Goal: Task Accomplishment & Management: Use online tool/utility

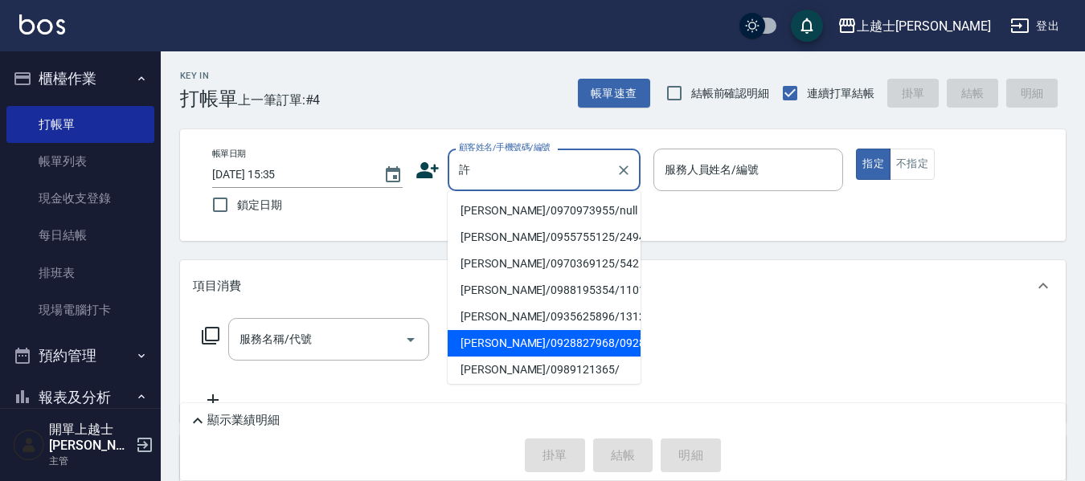
click at [508, 357] on li "[PERSON_NAME]/0928827968/0928827968" at bounding box center [544, 343] width 193 height 27
type input "[PERSON_NAME]/0928827968/0928827968"
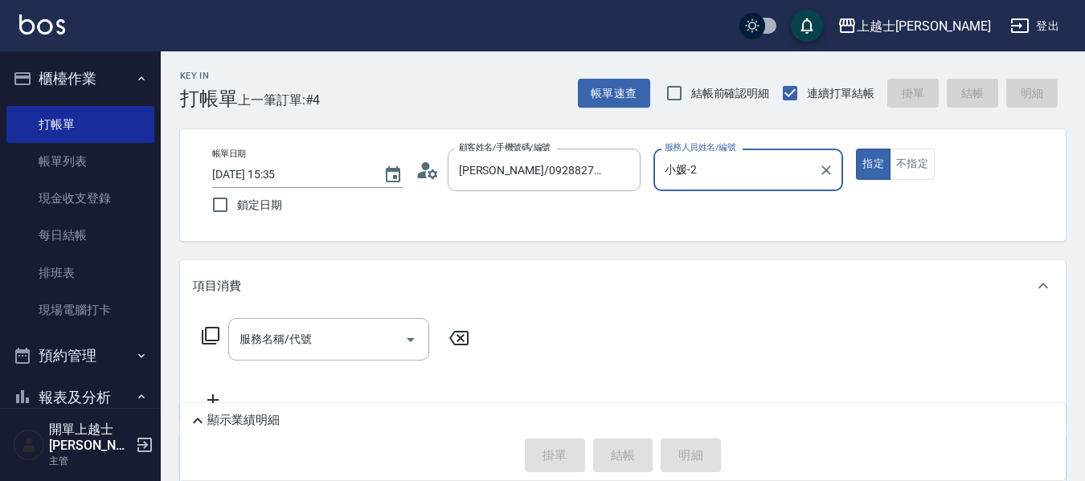
type input "小媛-2"
click at [214, 334] on icon at bounding box center [210, 335] width 19 height 19
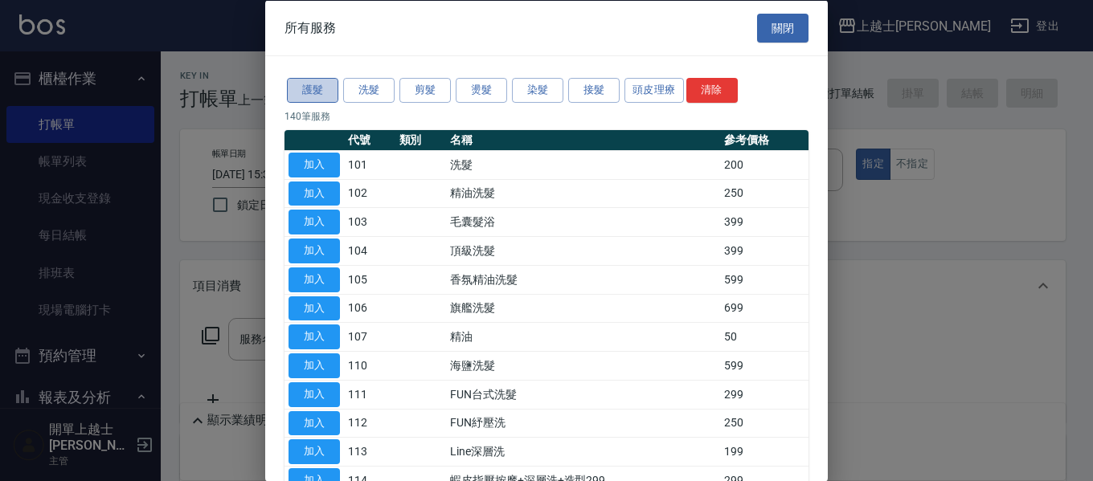
click at [316, 85] on button "護髮" at bounding box center [312, 90] width 51 height 25
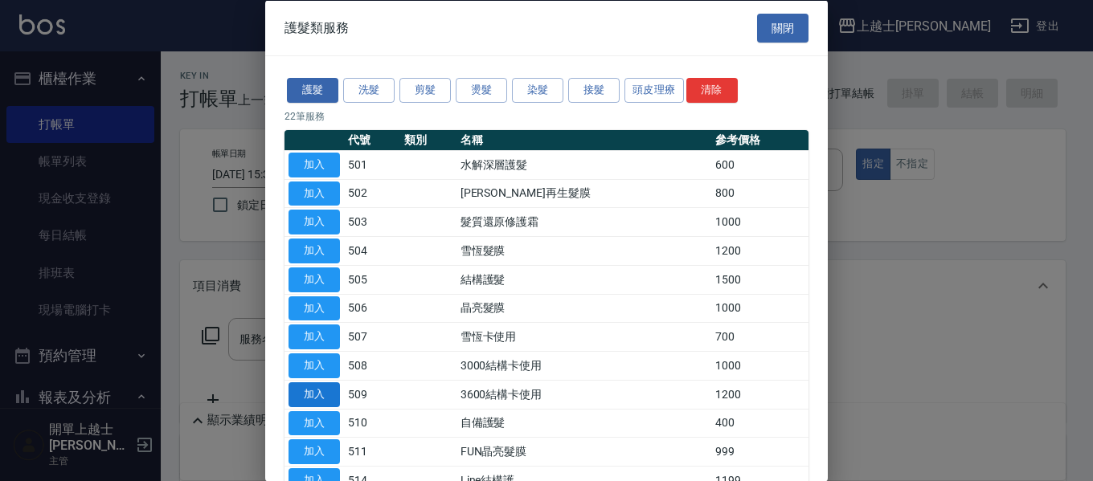
click at [315, 390] on button "加入" at bounding box center [313, 394] width 51 height 25
type input "3600結構卡使用(509)"
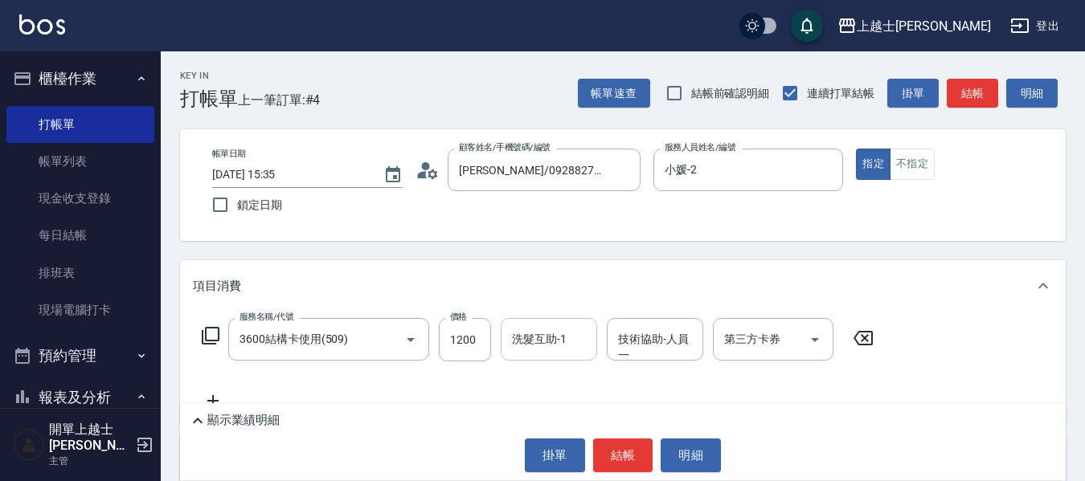
click at [529, 344] on input "洗髮互助-1" at bounding box center [549, 339] width 82 height 28
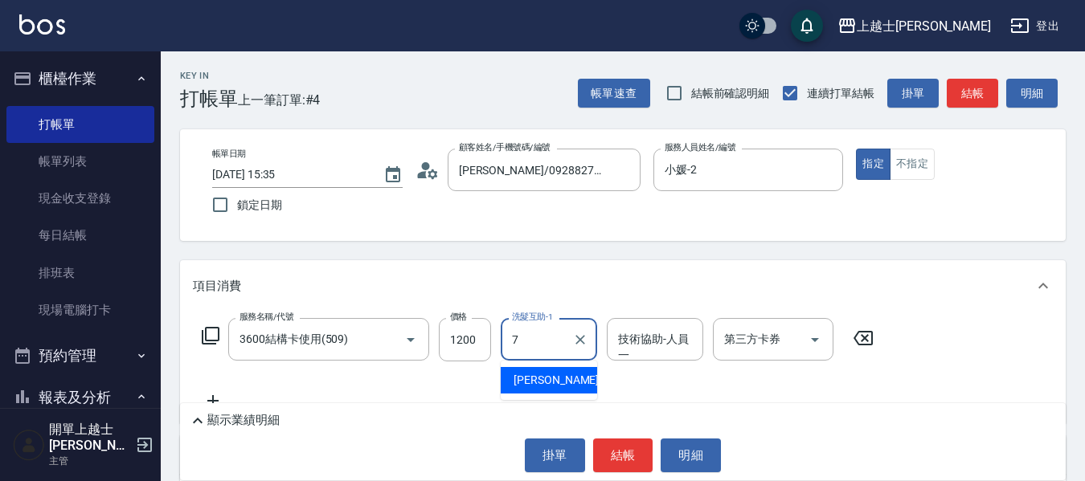
type input "[PERSON_NAME]-7"
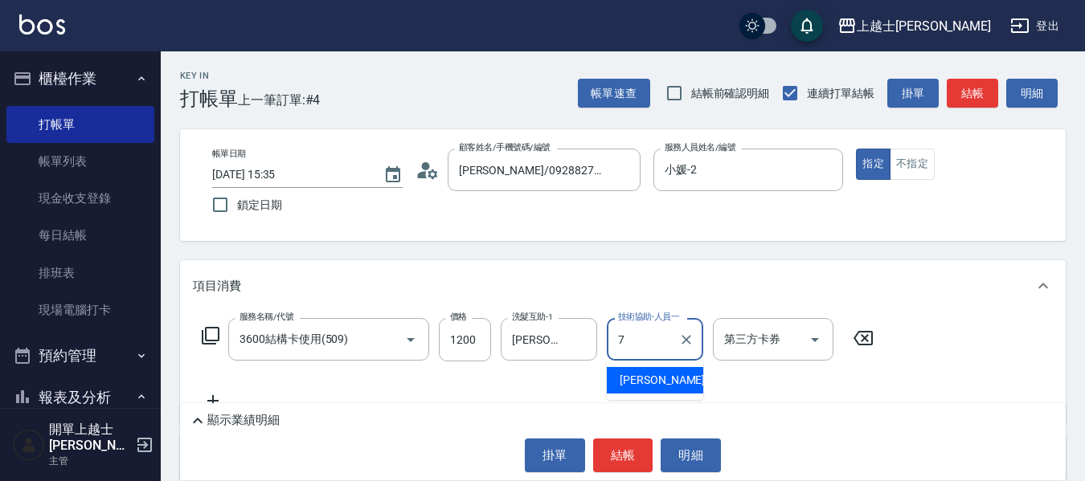
type input "[PERSON_NAME]-7"
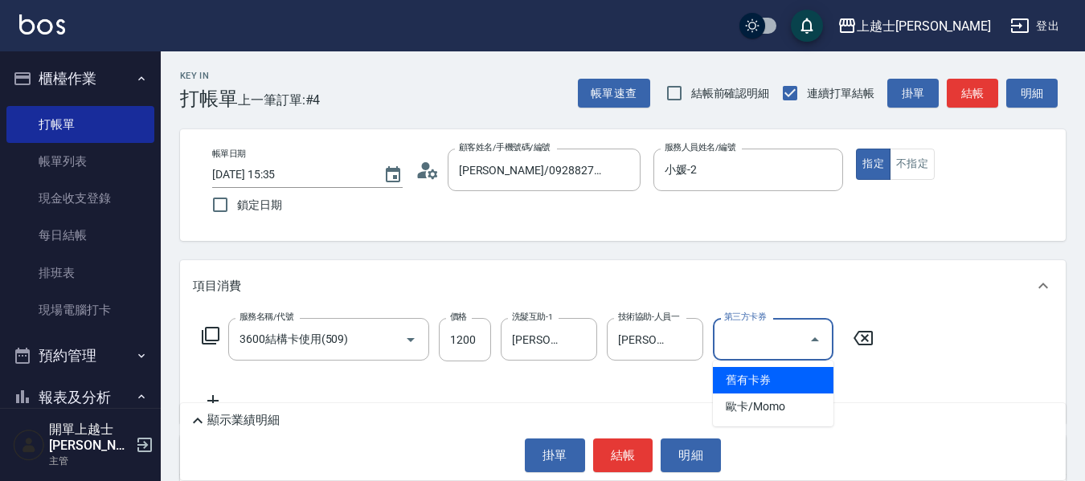
click at [751, 339] on input "第三方卡券" at bounding box center [761, 339] width 82 height 28
click at [738, 380] on span "舊有卡券" at bounding box center [773, 380] width 121 height 27
type input "舊有卡券"
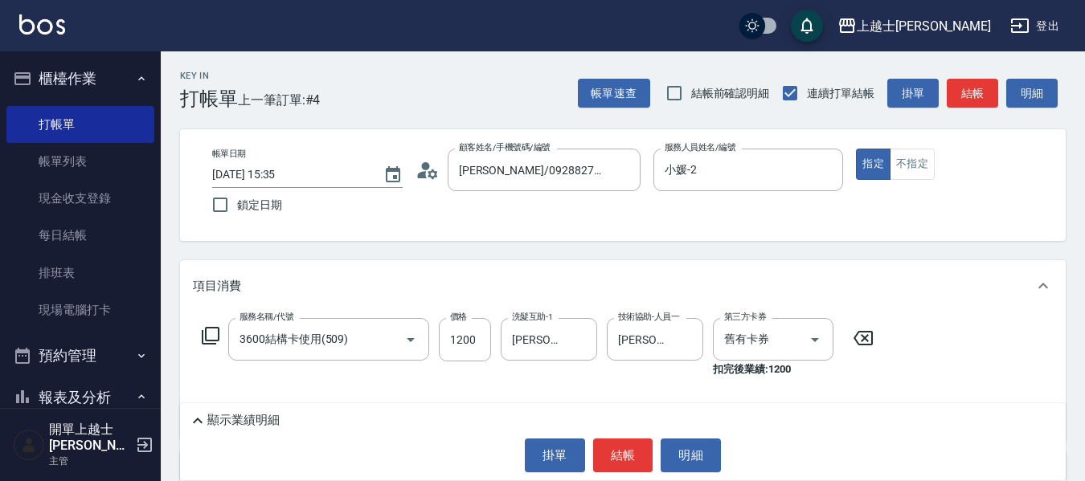
click at [211, 337] on icon at bounding box center [210, 335] width 19 height 19
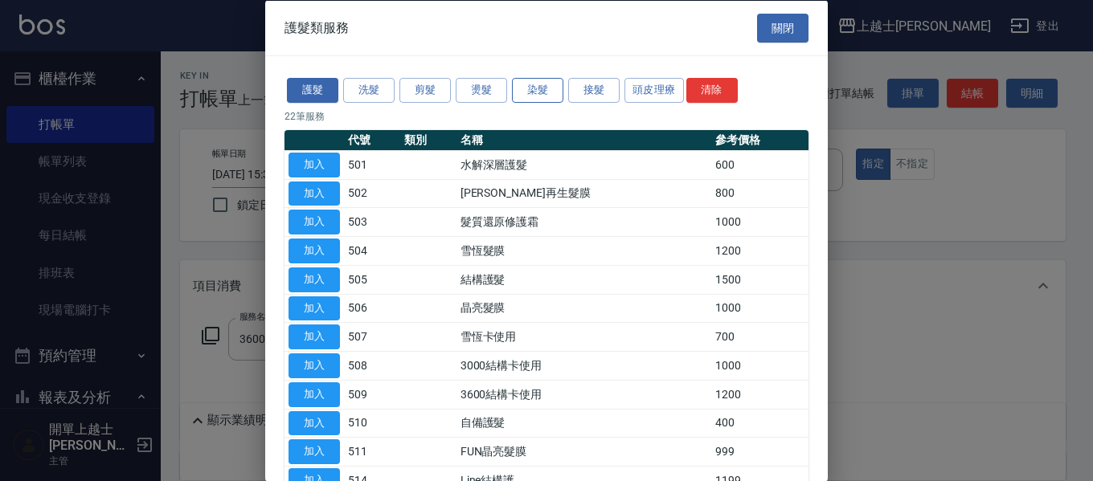
click at [529, 89] on button "染髮" at bounding box center [537, 90] width 51 height 25
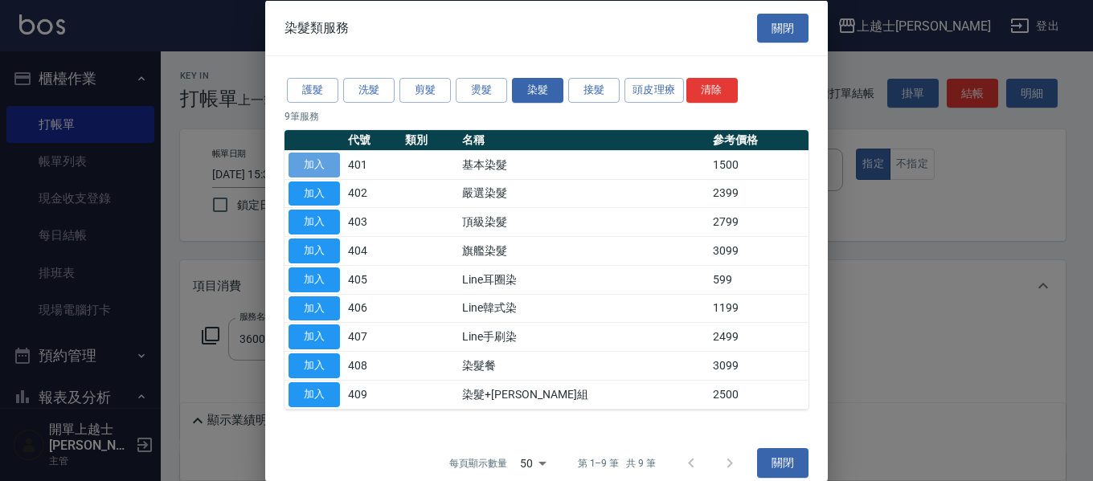
click at [303, 167] on button "加入" at bounding box center [313, 164] width 51 height 25
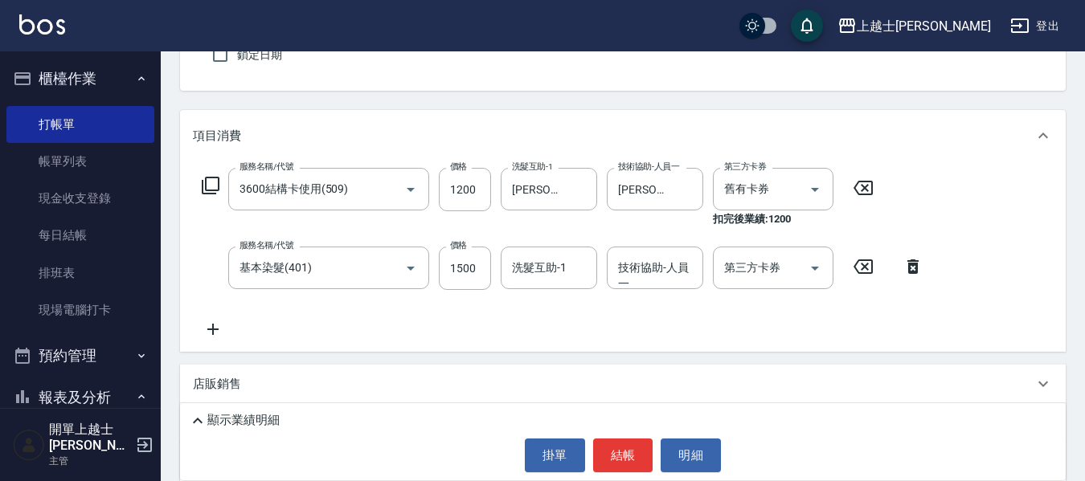
scroll to position [161, 0]
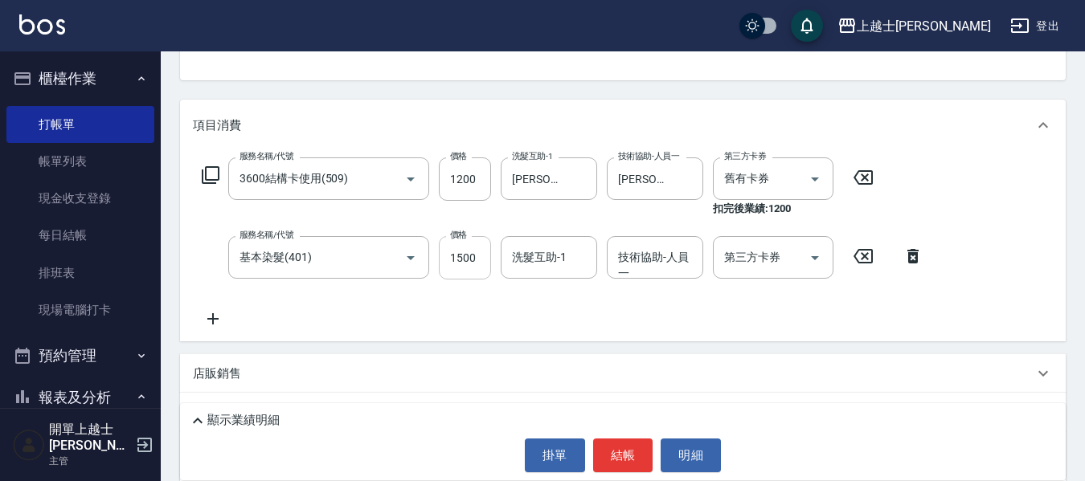
click at [469, 265] on input "1500" at bounding box center [465, 257] width 52 height 43
type input "1000"
click at [619, 453] on button "結帳" at bounding box center [623, 456] width 60 height 34
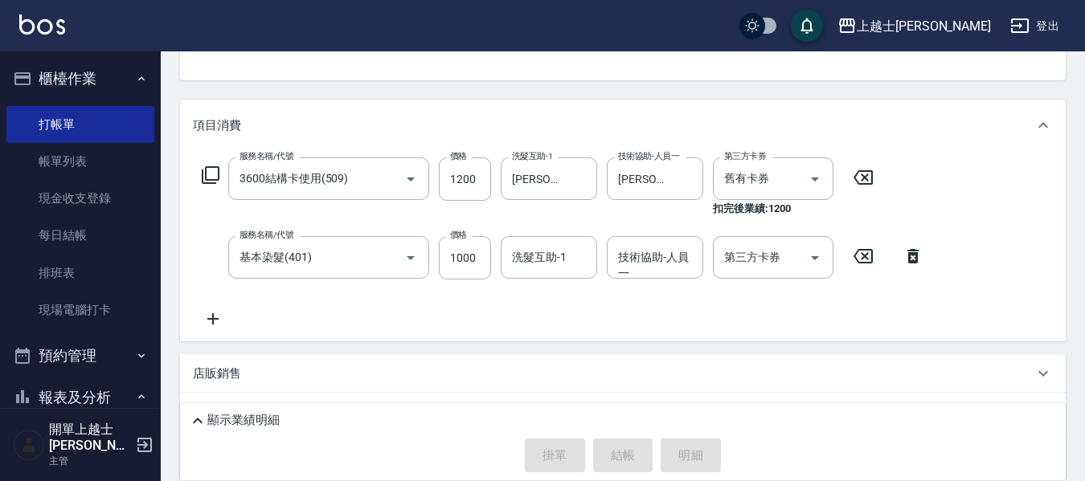
type input "[DATE] 18:40"
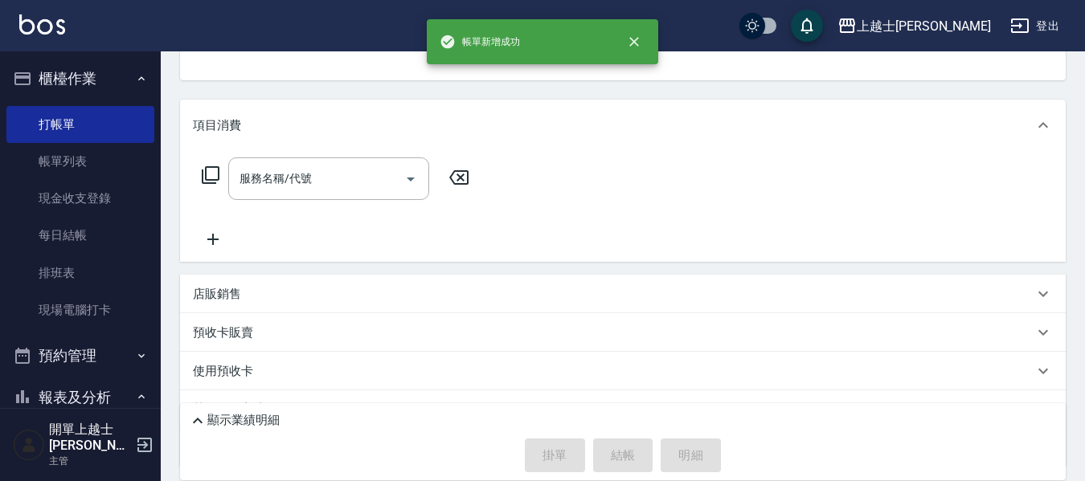
scroll to position [0, 0]
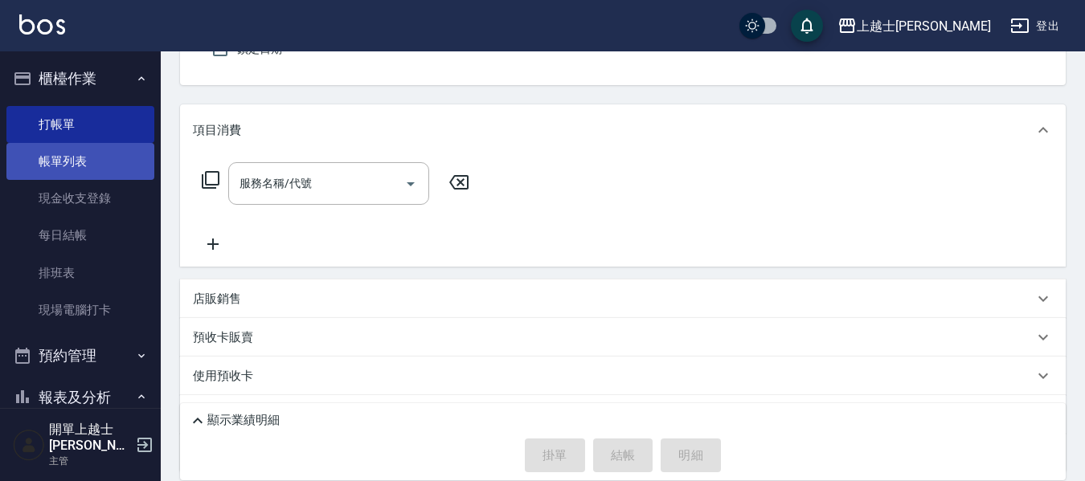
click at [75, 157] on link "帳單列表" at bounding box center [80, 161] width 148 height 37
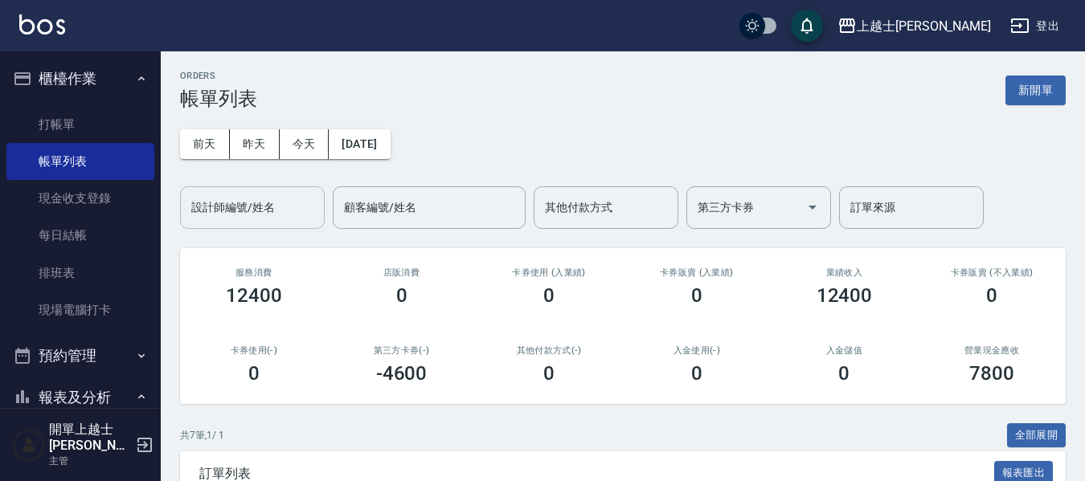
click at [258, 214] on input "設計師編號/姓名" at bounding box center [252, 208] width 130 height 28
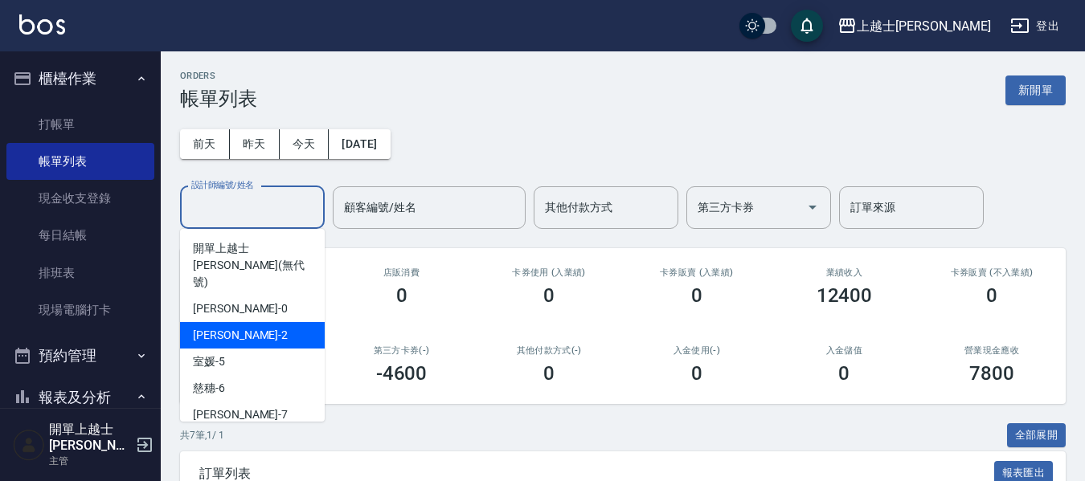
click at [238, 322] on div "小媛 -2" at bounding box center [252, 335] width 145 height 27
type input "小媛-2"
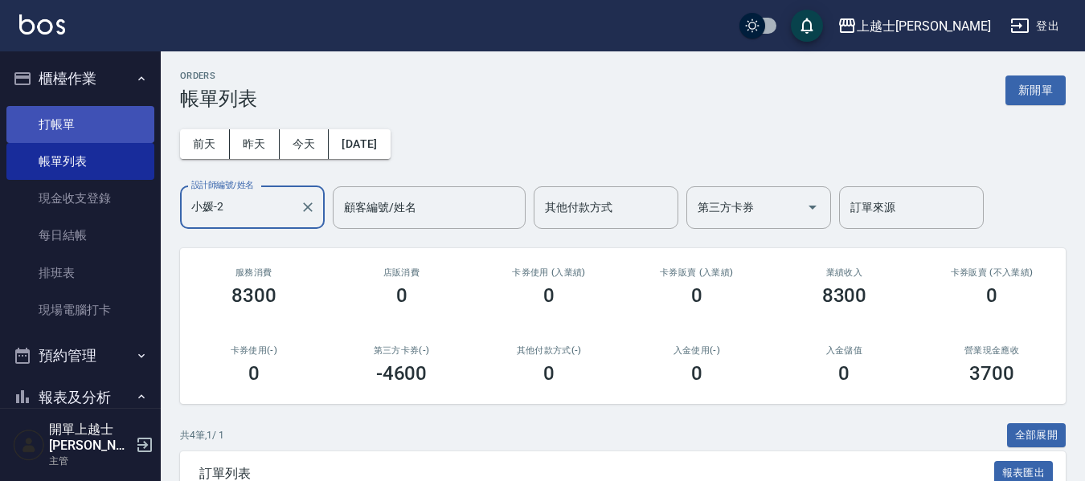
click at [67, 121] on link "打帳單" at bounding box center [80, 124] width 148 height 37
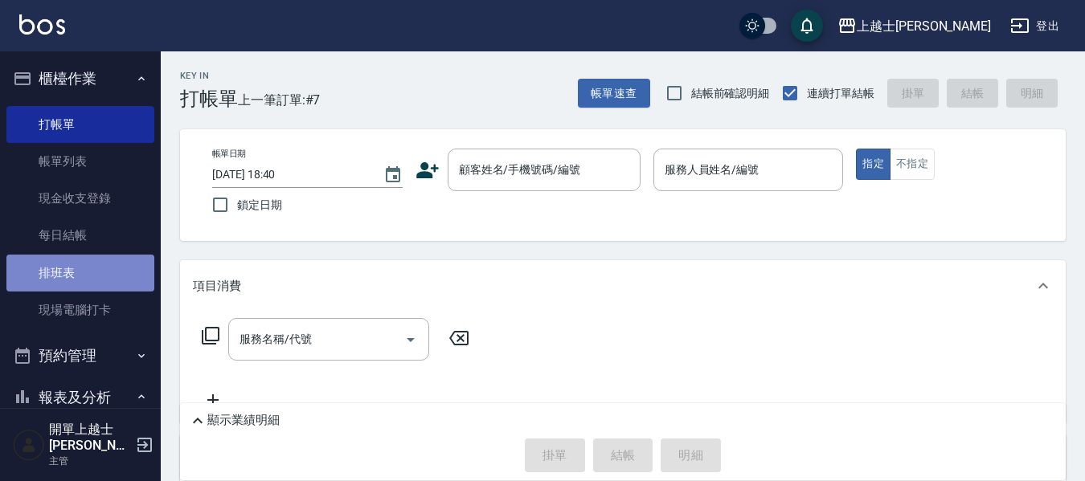
click at [98, 268] on link "排班表" at bounding box center [80, 273] width 148 height 37
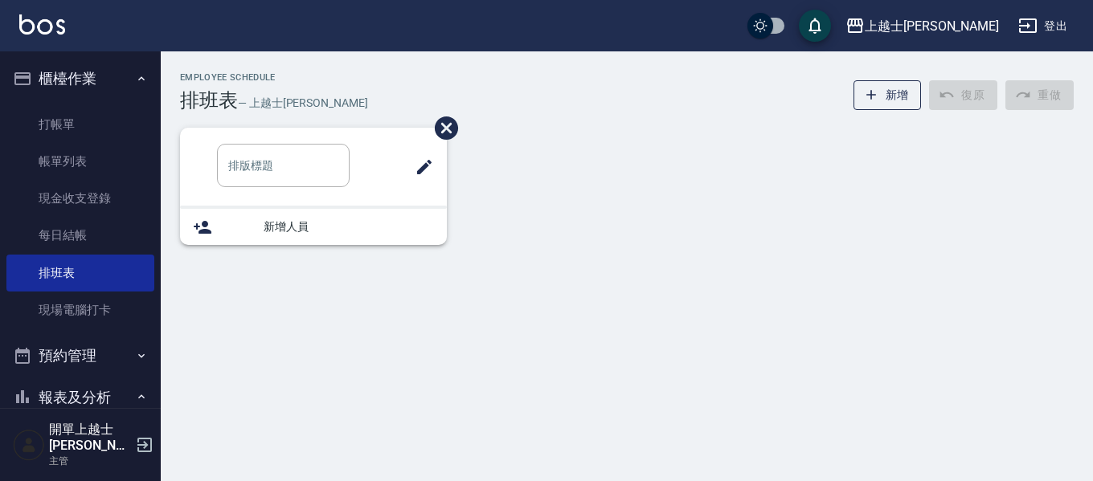
type input "洗髮班"
